Goal: Find specific page/section: Find specific page/section

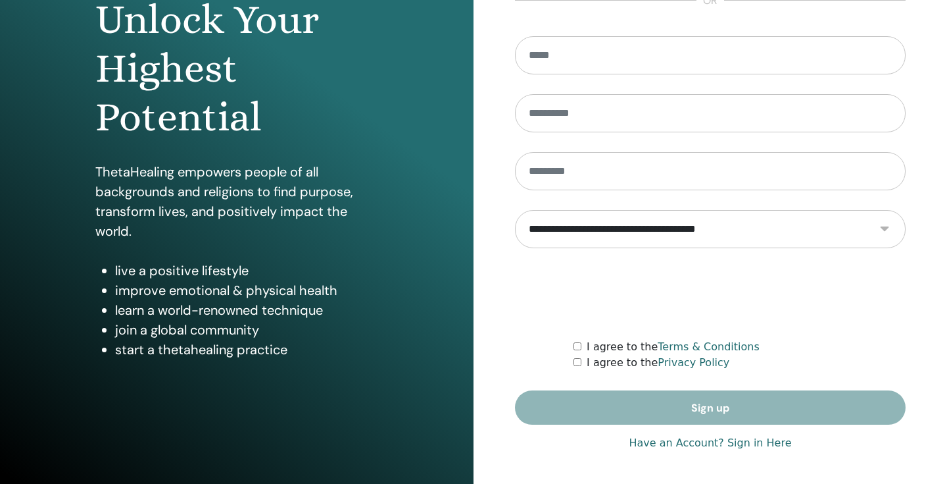
scroll to position [148, 0]
click at [706, 444] on link "Have an Account? Sign in Here" at bounding box center [710, 443] width 163 height 16
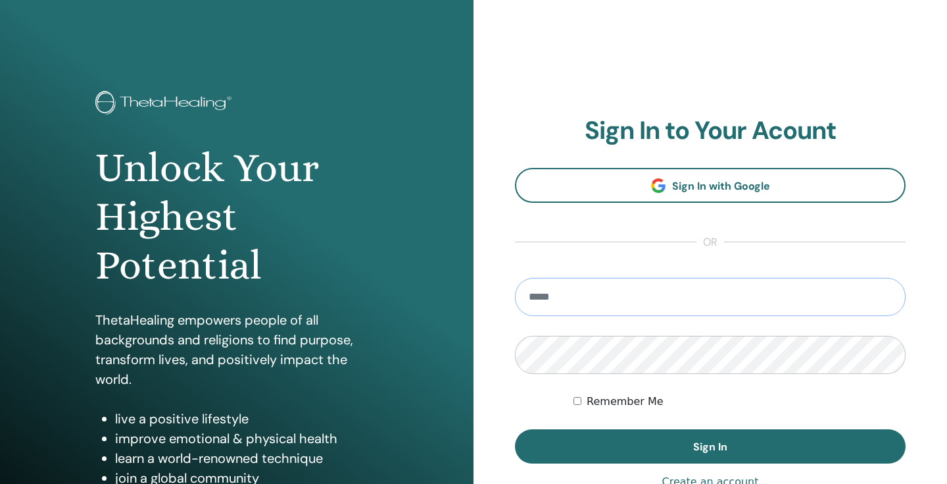
click at [664, 297] on input "email" at bounding box center [710, 297] width 391 height 38
type input "**********"
click at [711, 446] on button "Sign In" at bounding box center [710, 446] width 391 height 34
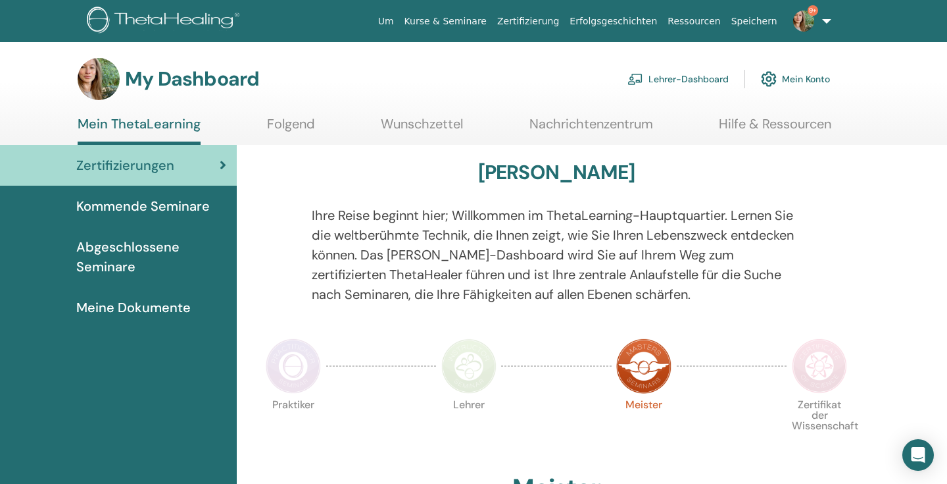
click at [663, 77] on link "Lehrer-Dashboard" at bounding box center [678, 78] width 101 height 29
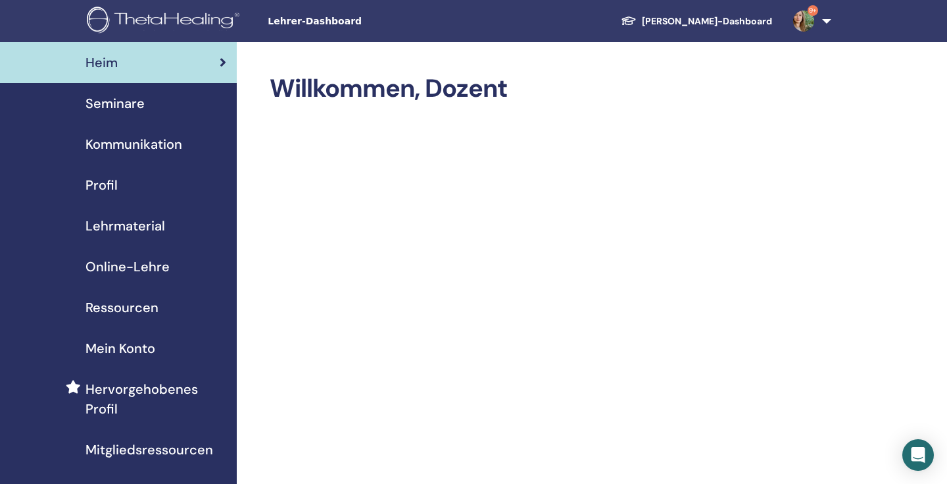
click at [139, 103] on span "Seminare" at bounding box center [115, 103] width 59 height 20
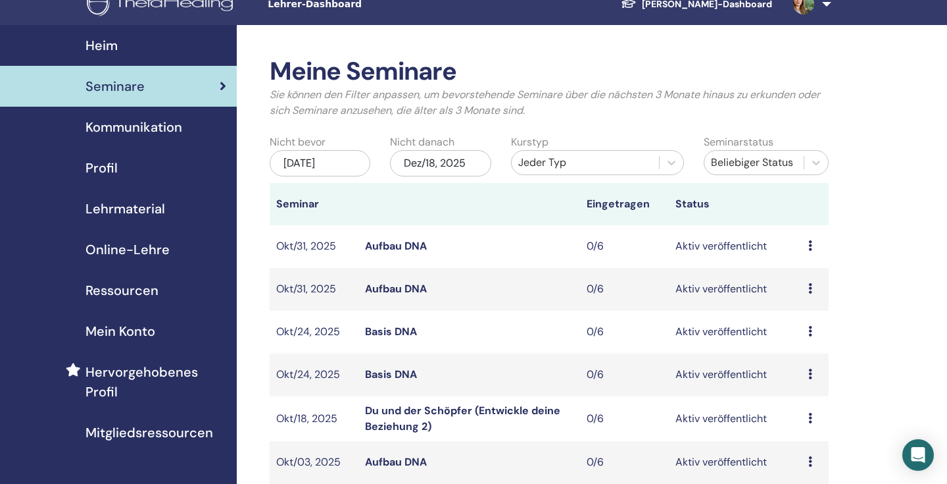
scroll to position [18, 0]
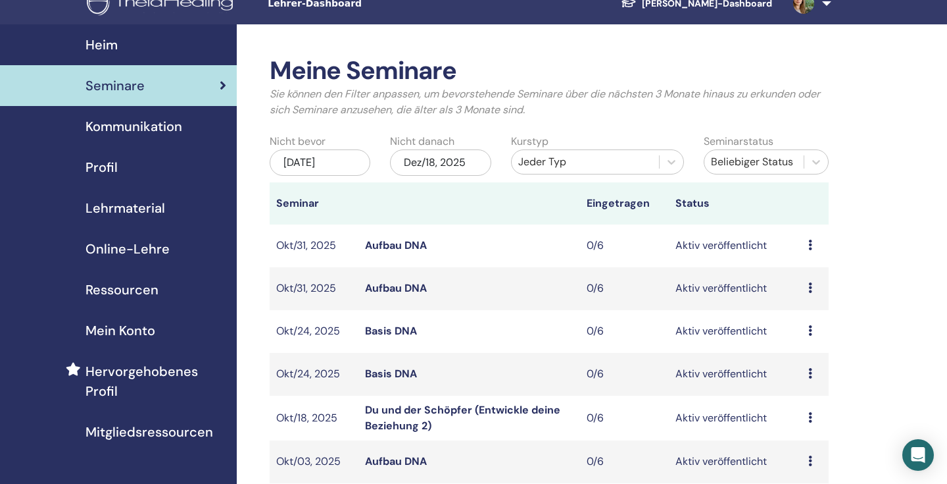
click at [401, 291] on link "Aufbau DNA" at bounding box center [396, 288] width 62 height 14
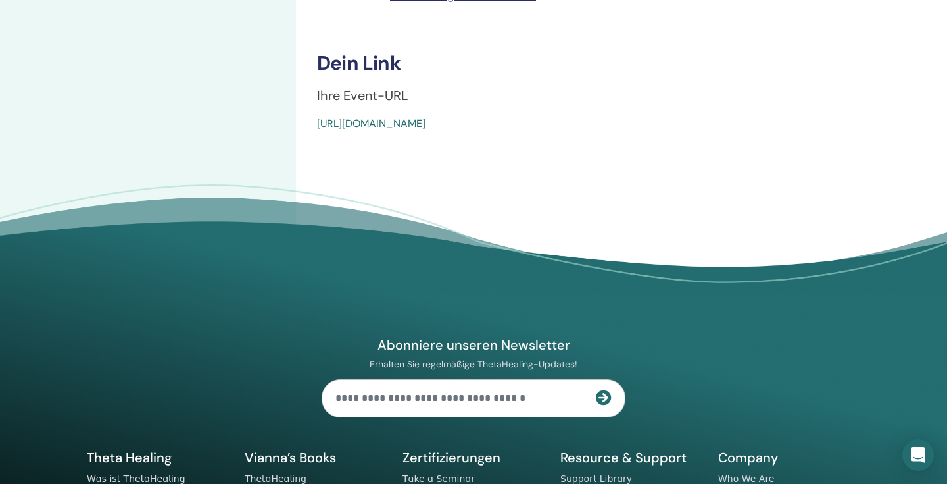
scroll to position [557, 0]
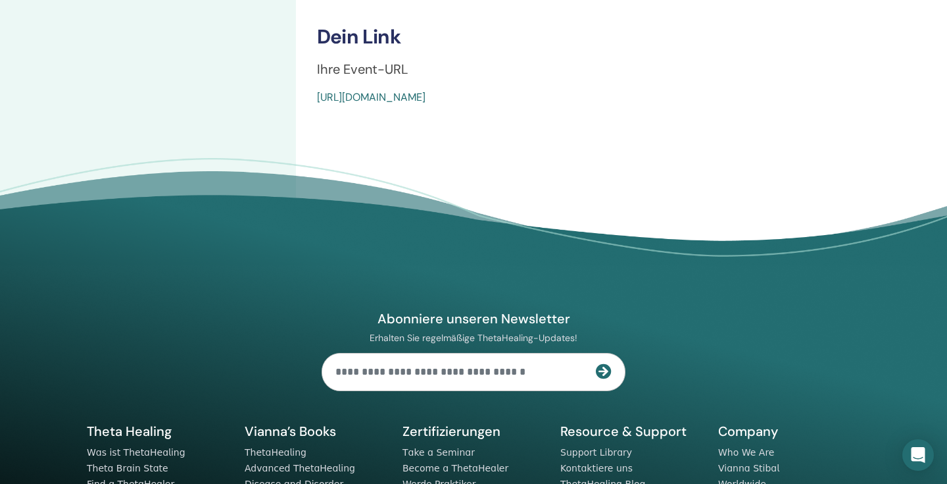
drag, startPoint x: 616, startPoint y: 95, endPoint x: 317, endPoint y: 95, distance: 298.7
click at [317, 95] on div "https://www.thetahealing.com/seminar-376273-details.html" at bounding box center [562, 97] width 491 height 16
copy link "https://www.thetahealing.com/seminar-376273-details.html"
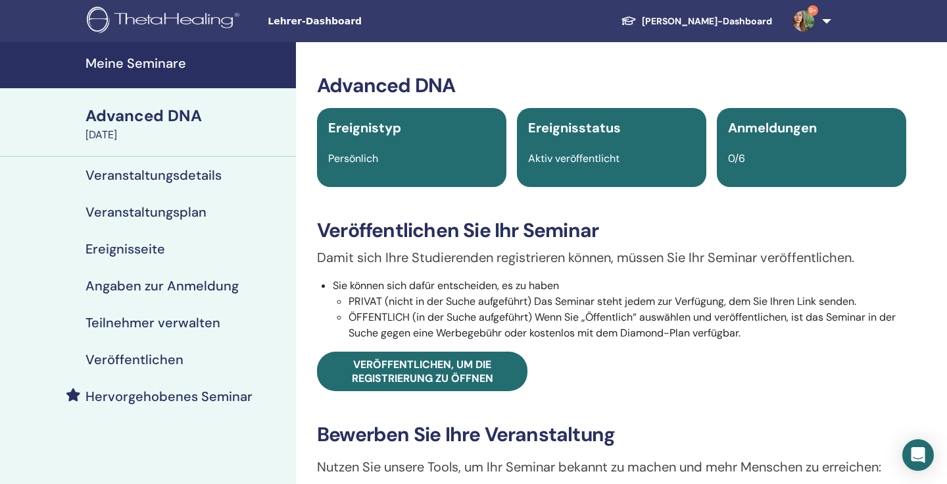
scroll to position [0, 0]
click at [803, 31] on img at bounding box center [803, 21] width 21 height 21
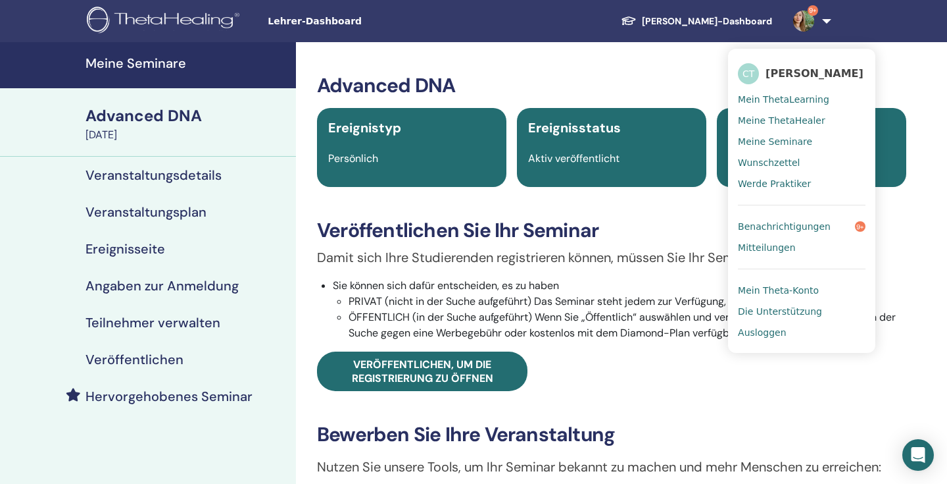
click at [761, 328] on span "Ausloggen" at bounding box center [762, 332] width 48 height 12
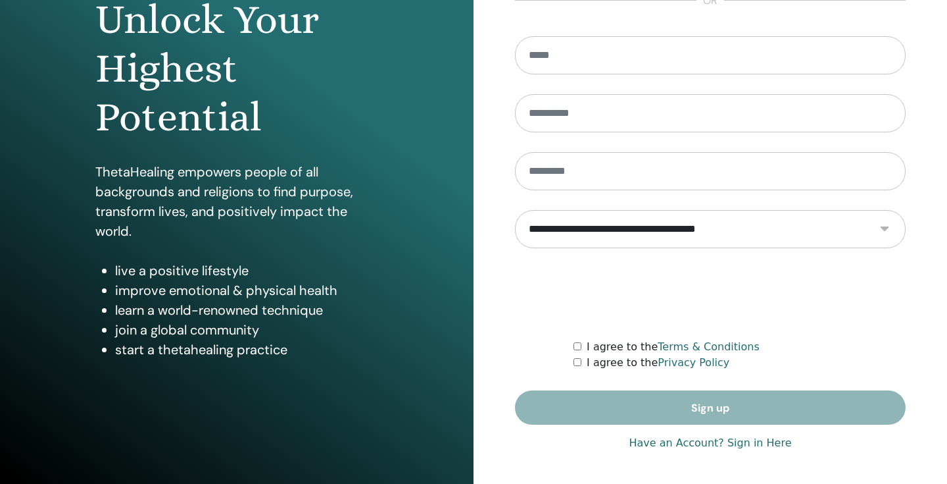
scroll to position [148, 0]
click at [712, 443] on link "Have an Account? Sign in Here" at bounding box center [710, 443] width 163 height 16
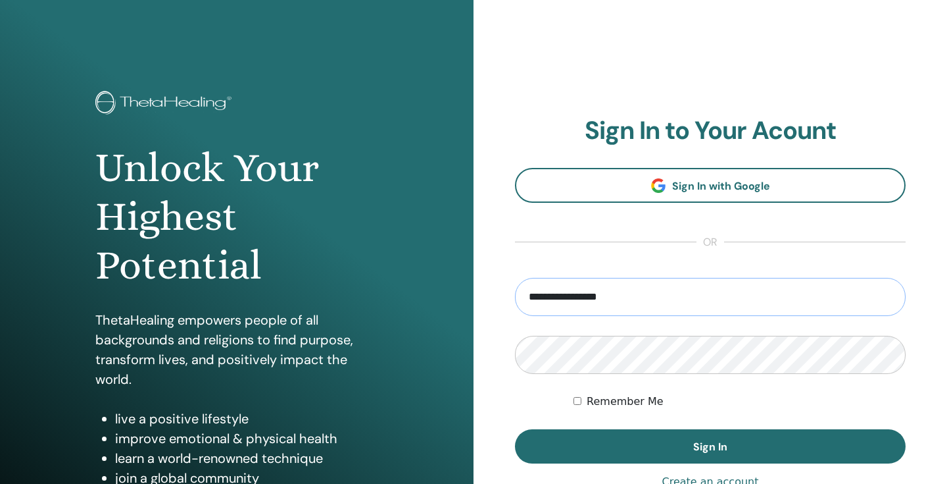
type input "**********"
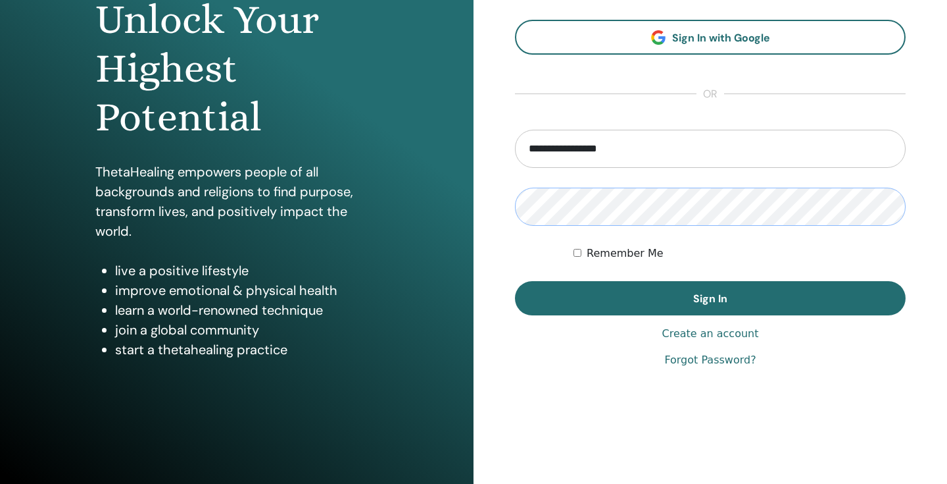
scroll to position [148, 0]
click at [734, 280] on form "**********" at bounding box center [710, 223] width 391 height 186
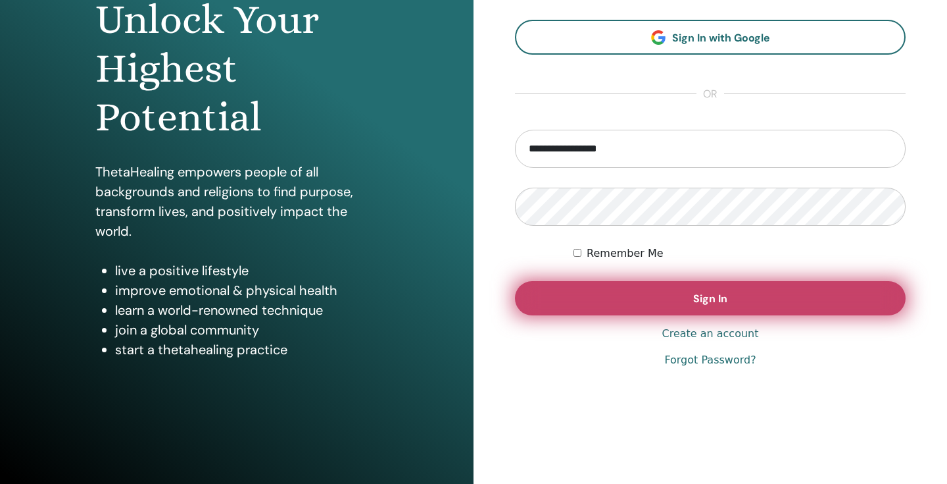
click at [685, 294] on button "Sign In" at bounding box center [710, 298] width 391 height 34
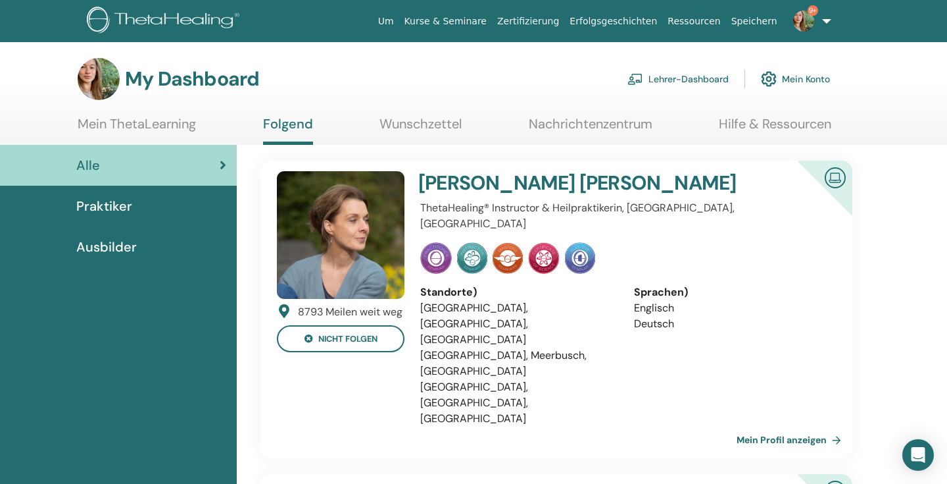
click at [701, 78] on link "Lehrer-Dashboard" at bounding box center [678, 78] width 101 height 29
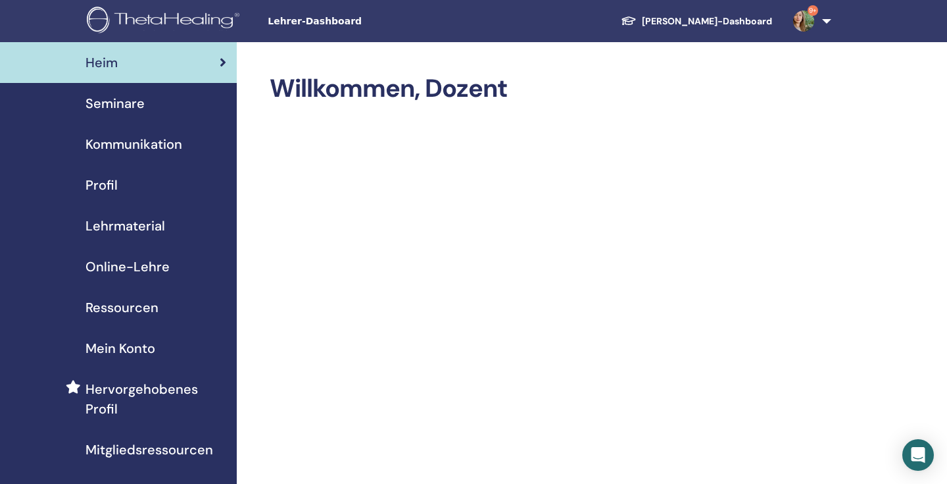
click at [126, 107] on span "Seminare" at bounding box center [115, 103] width 59 height 20
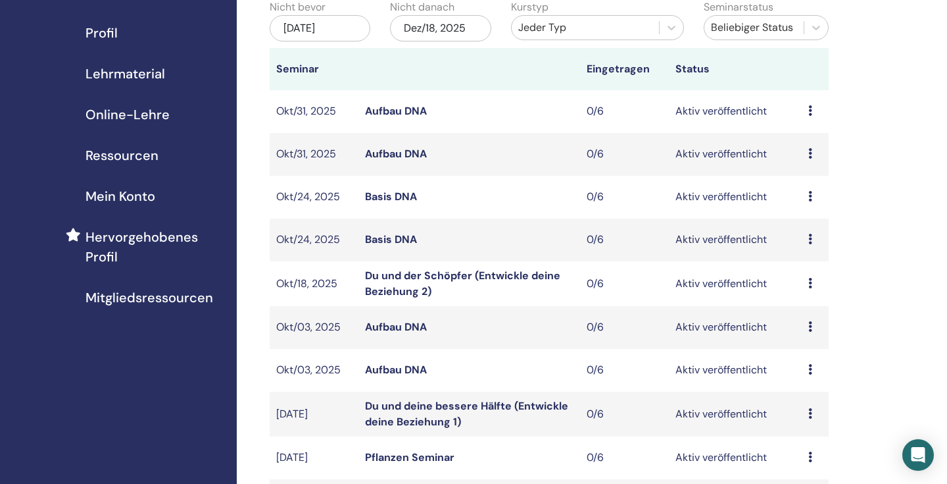
scroll to position [153, 0]
click at [377, 239] on link "Basis DNA" at bounding box center [391, 239] width 52 height 14
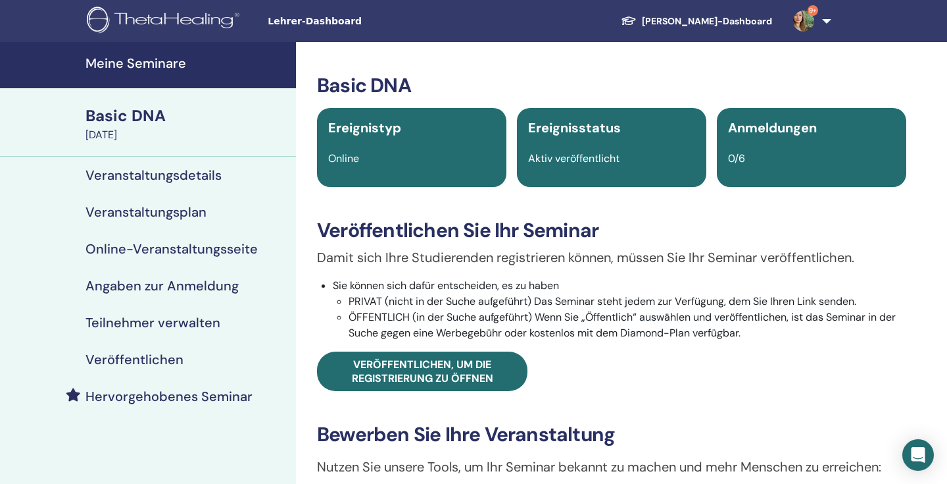
click at [112, 125] on div "Basic DNA" at bounding box center [187, 116] width 203 height 22
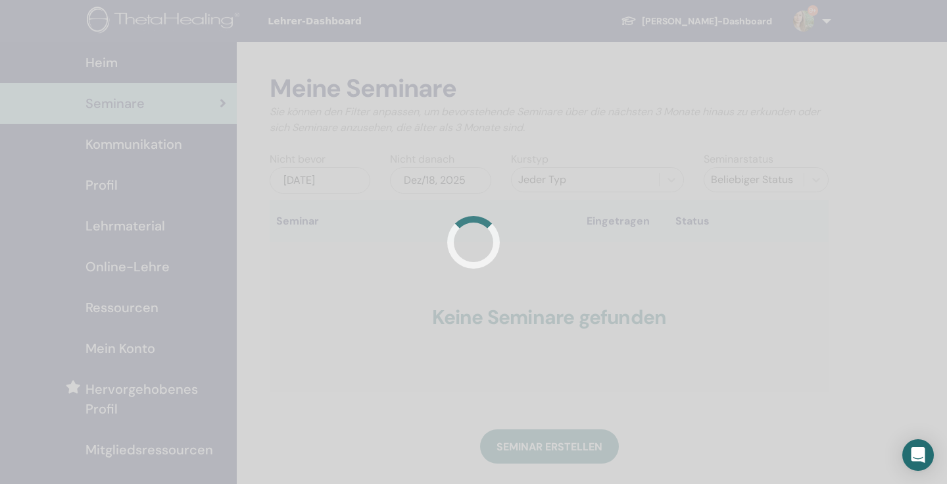
scroll to position [153, 0]
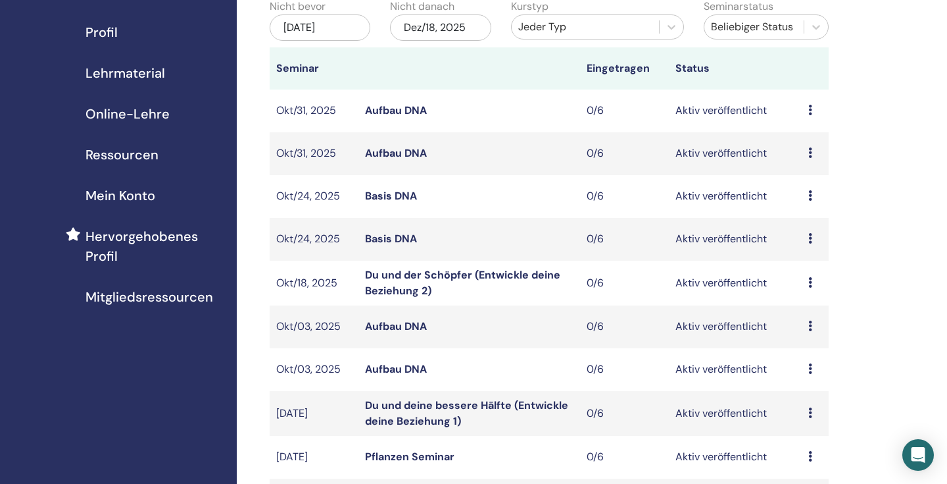
click at [387, 195] on link "Basis DNA" at bounding box center [391, 196] width 52 height 14
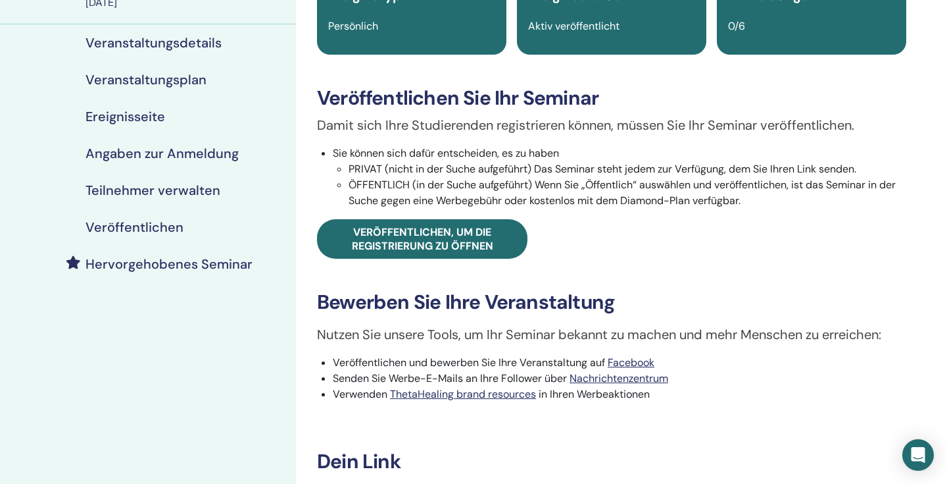
scroll to position [238, 0]
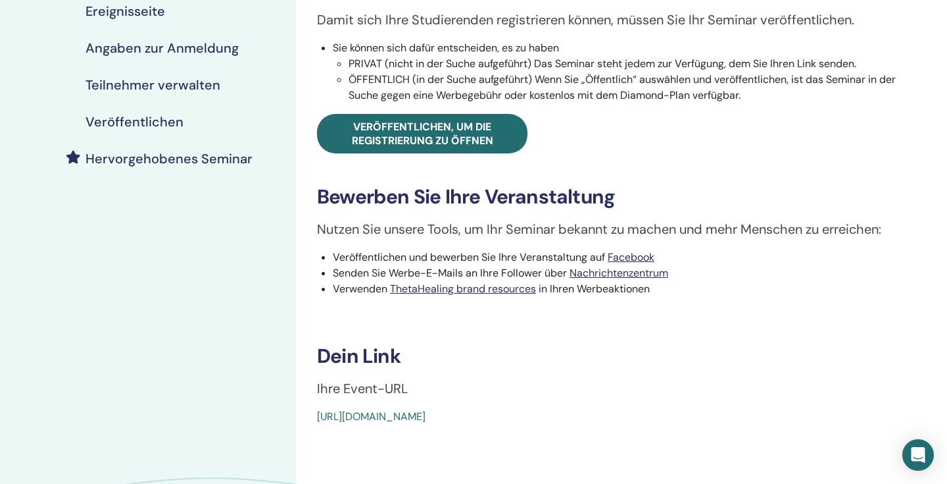
drag, startPoint x: 616, startPoint y: 415, endPoint x: 311, endPoint y: 411, distance: 304.7
click at [311, 411] on div "Basic DNA Ereignistyp Persönlich Ereignisstatus Aktiv veröffentlicht Anmeldunge…" at bounding box center [612, 130] width 616 height 588
copy link "https://www.thetahealing.com/seminar-376267-details.html"
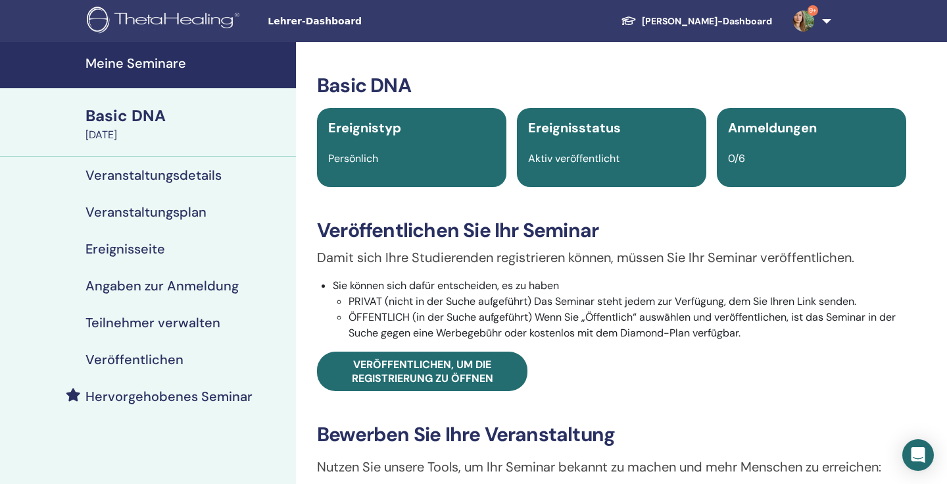
scroll to position [0, 0]
click at [833, 30] on link "9+" at bounding box center [810, 21] width 54 height 42
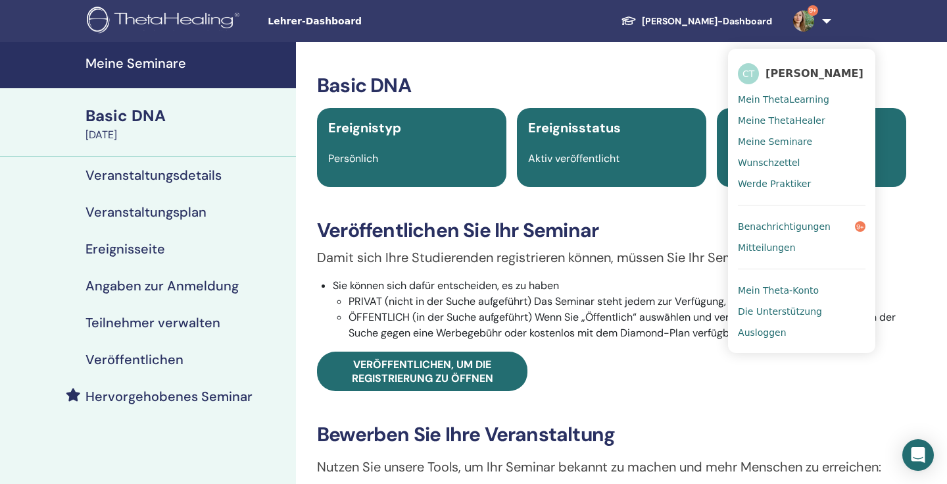
click at [753, 340] on link "Ausloggen" at bounding box center [802, 332] width 128 height 21
